Goal: Go to known website: Access a specific website the user already knows

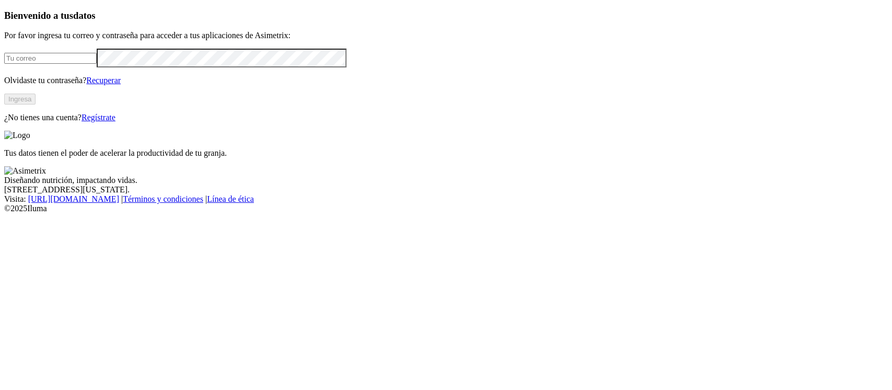
type input "[PERSON_NAME][EMAIL_ADDRESS][PERSON_NAME][DOMAIN_NAME]"
click at [36, 105] on button "Ingresa" at bounding box center [19, 99] width 31 height 11
